Goal: Task Accomplishment & Management: Manage account settings

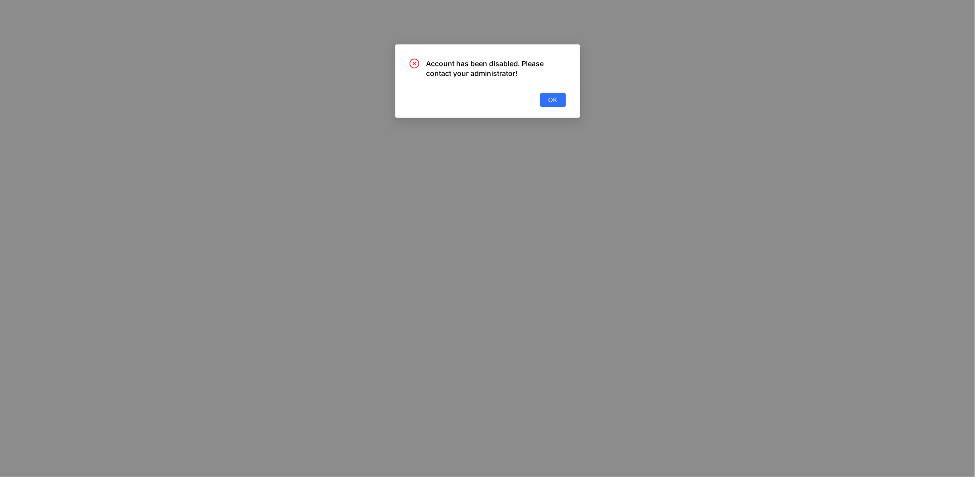
click at [560, 91] on div "Account has been disabled. Please contact your administrator! OK" at bounding box center [487, 83] width 156 height 48
click at [555, 99] on span "OK" at bounding box center [552, 100] width 9 height 10
